Goal: Task Accomplishment & Management: Manage account settings

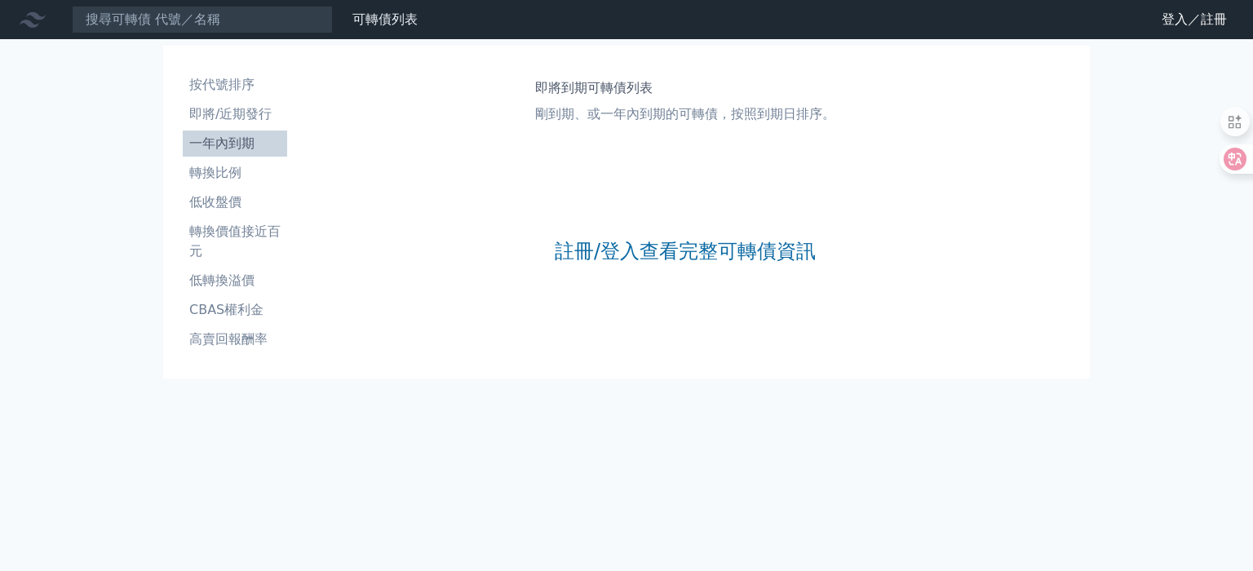
click at [654, 249] on link "註冊/登入查看完整可轉債資訊" at bounding box center [685, 251] width 261 height 26
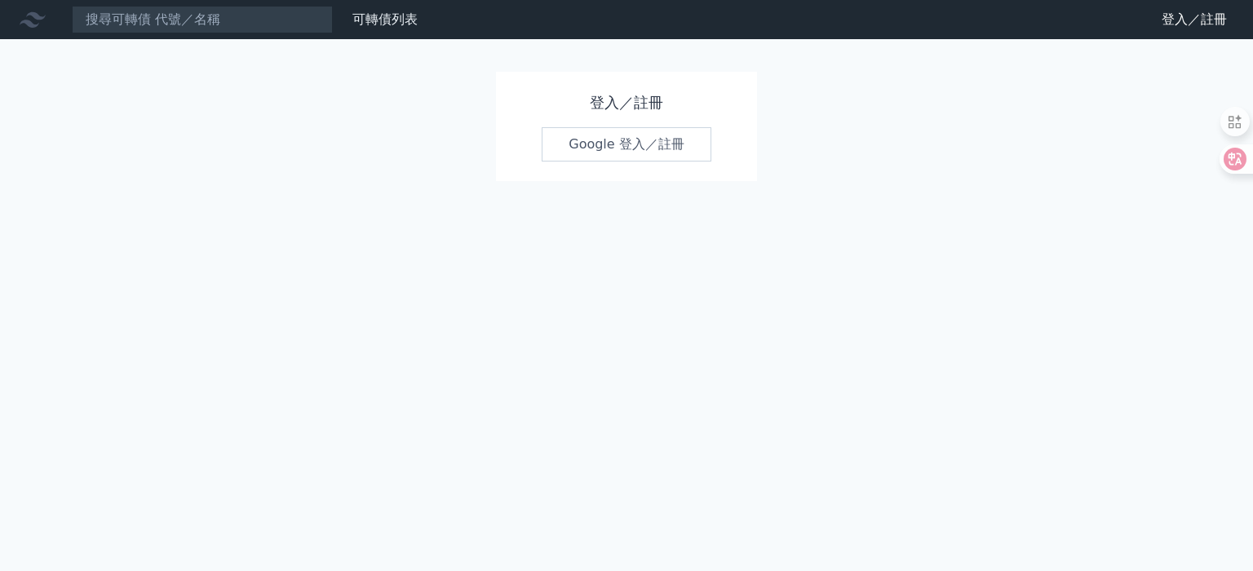
click at [623, 154] on link "Google 登入／註冊" at bounding box center [627, 144] width 170 height 34
click at [624, 144] on link "Google 登入／註冊" at bounding box center [627, 144] width 170 height 34
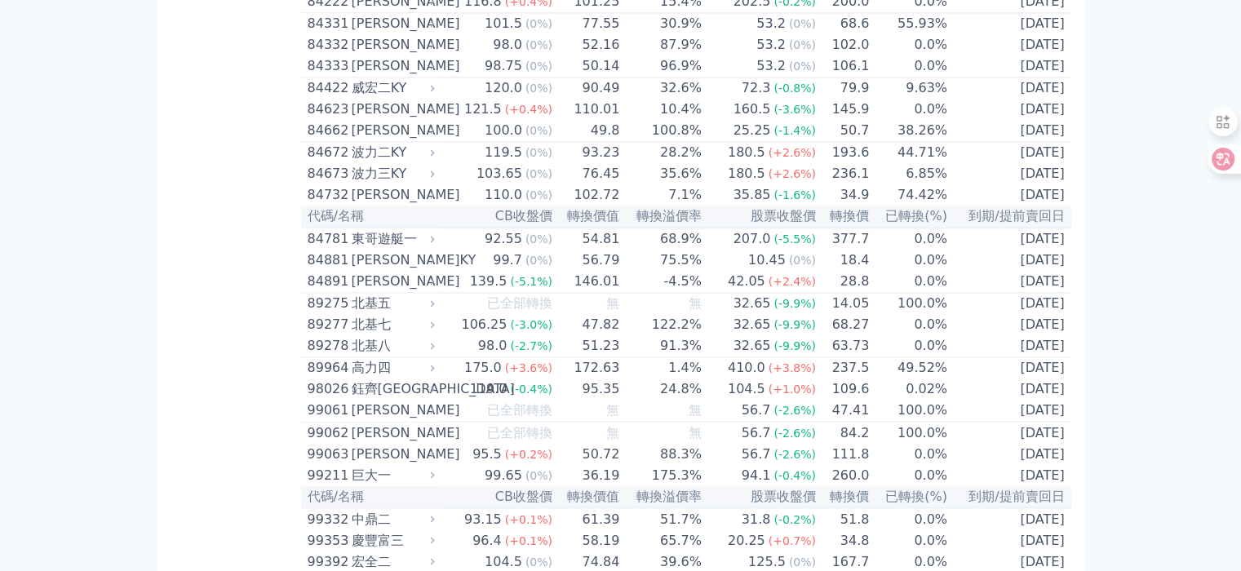
scroll to position [8876, 0]
